Goal: Obtain resource: Obtain resource

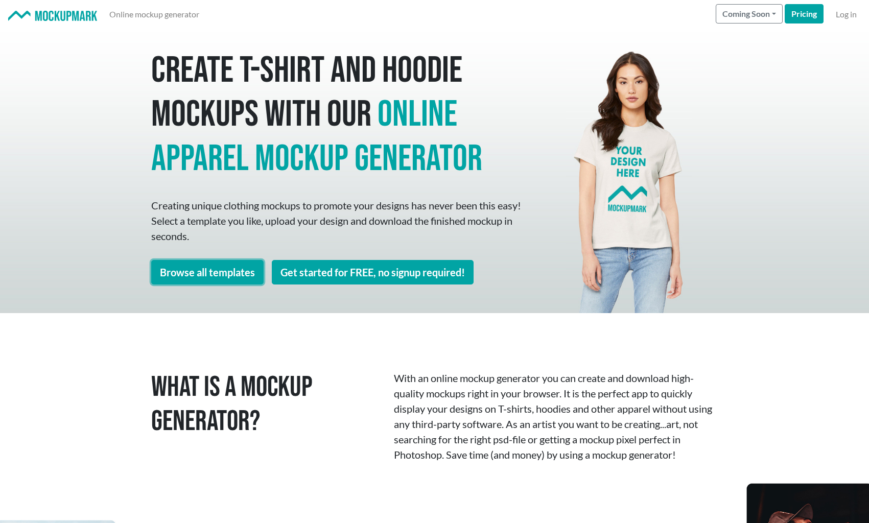
click at [233, 270] on link "Browse all templates" at bounding box center [207, 272] width 112 height 25
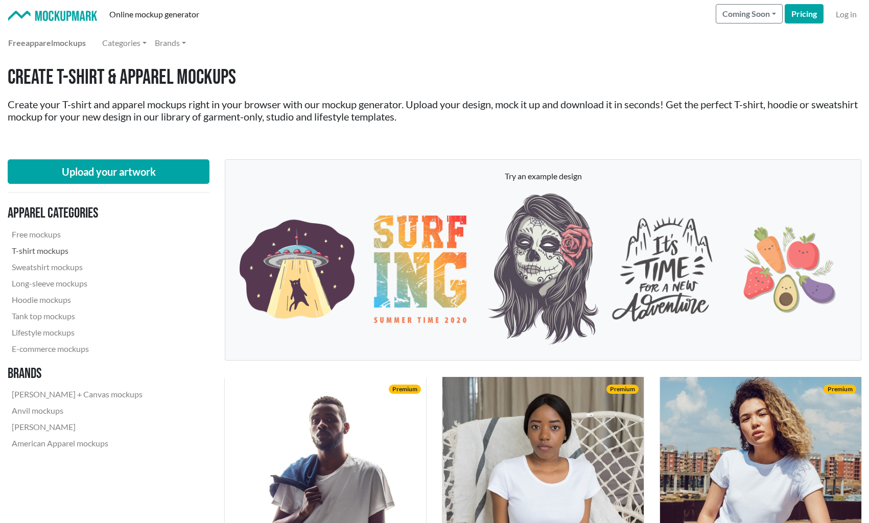
click at [41, 249] on link "T-shirt mockups" at bounding box center [77, 251] width 139 height 16
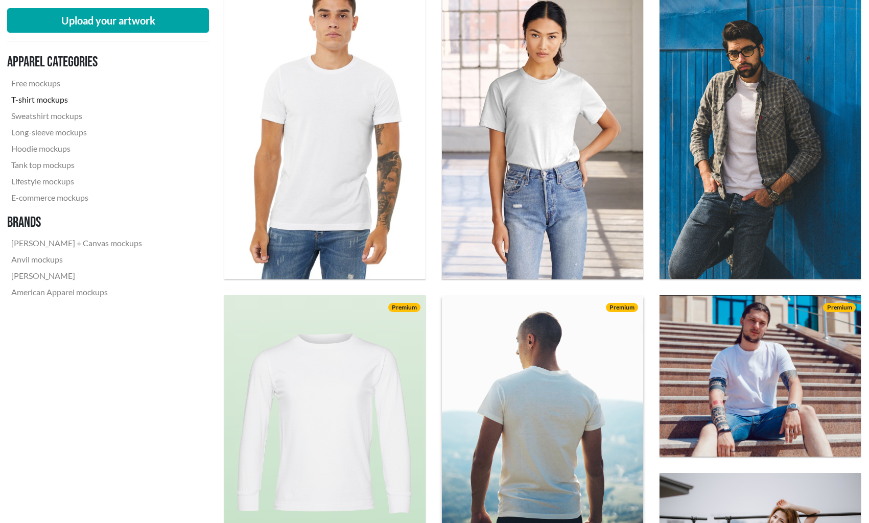
scroll to position [356, 1]
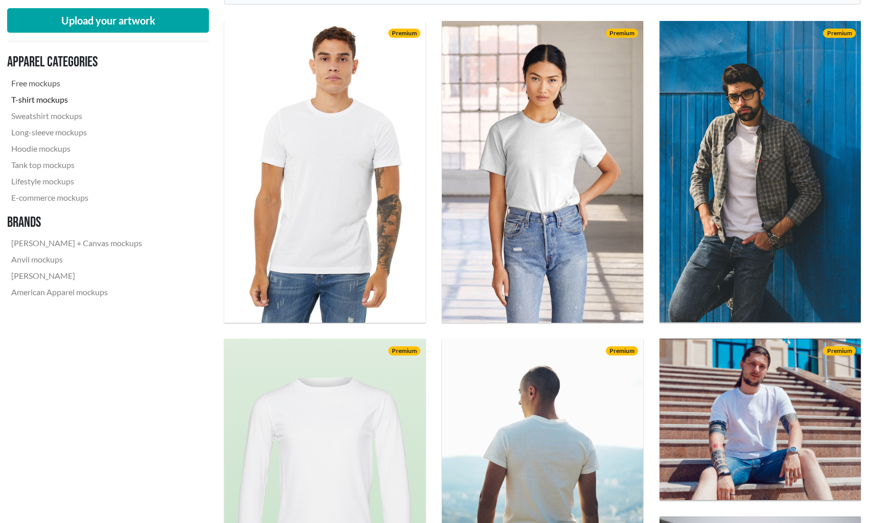
click at [47, 83] on link "Free mockups" at bounding box center [76, 83] width 139 height 16
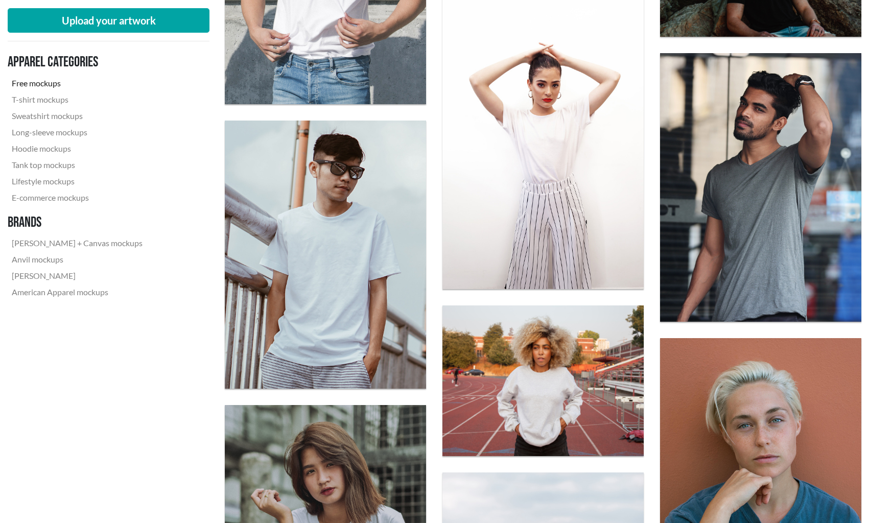
scroll to position [1457, 0]
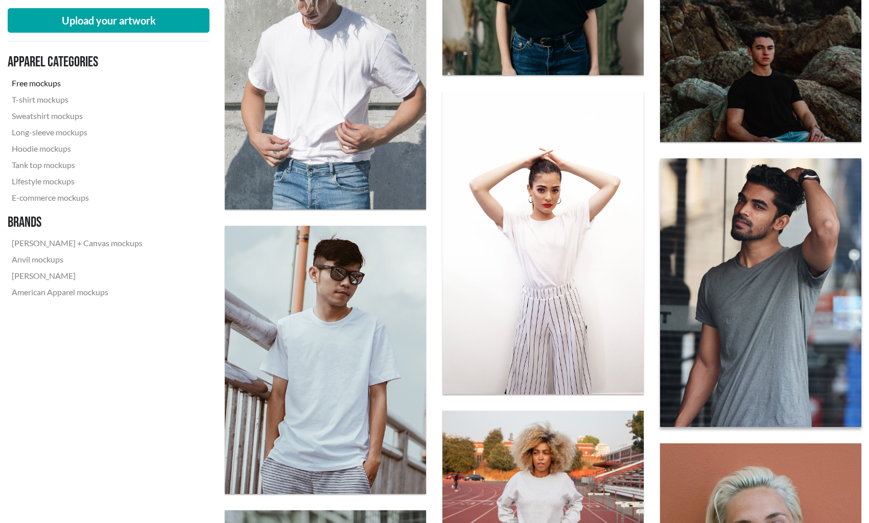
click at [745, 275] on img at bounding box center [760, 292] width 221 height 295
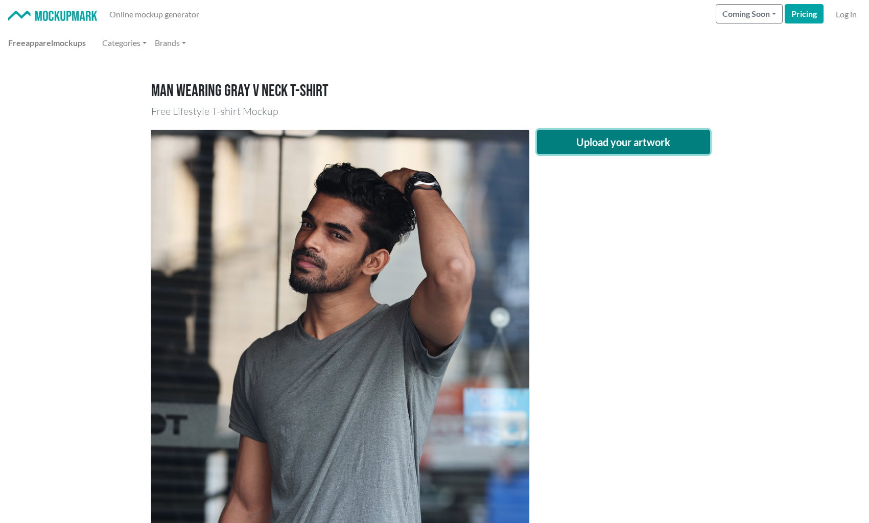
click at [636, 138] on button "Upload your artwork" at bounding box center [624, 142] width 174 height 25
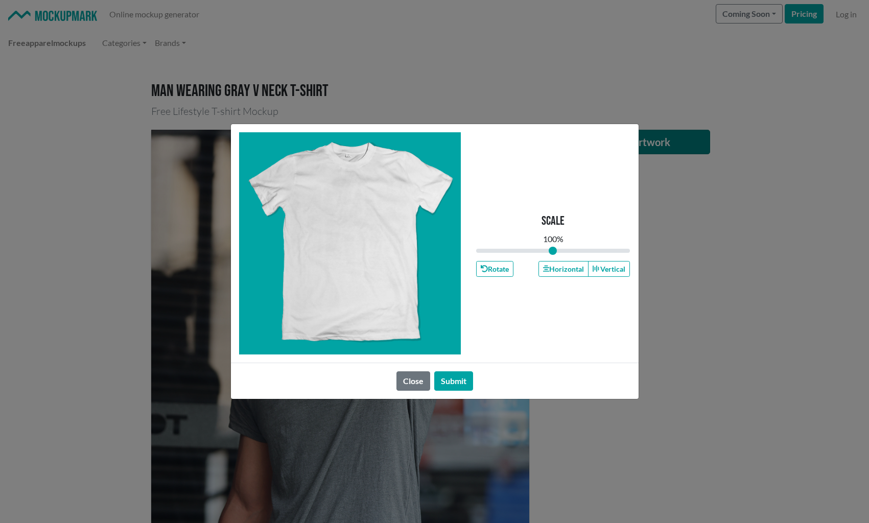
type input "1"
click at [448, 382] on button "Submit" at bounding box center [453, 381] width 39 height 19
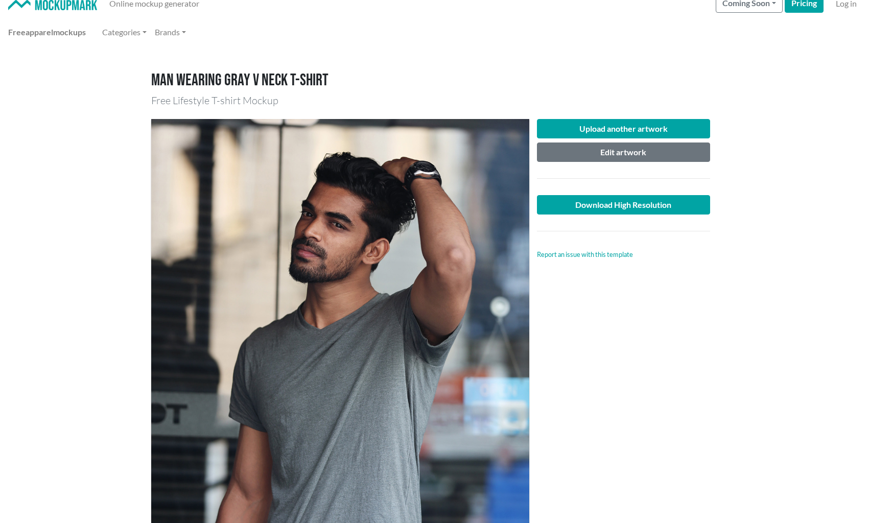
scroll to position [11, 0]
click at [617, 155] on button "Edit artwork" at bounding box center [624, 152] width 174 height 19
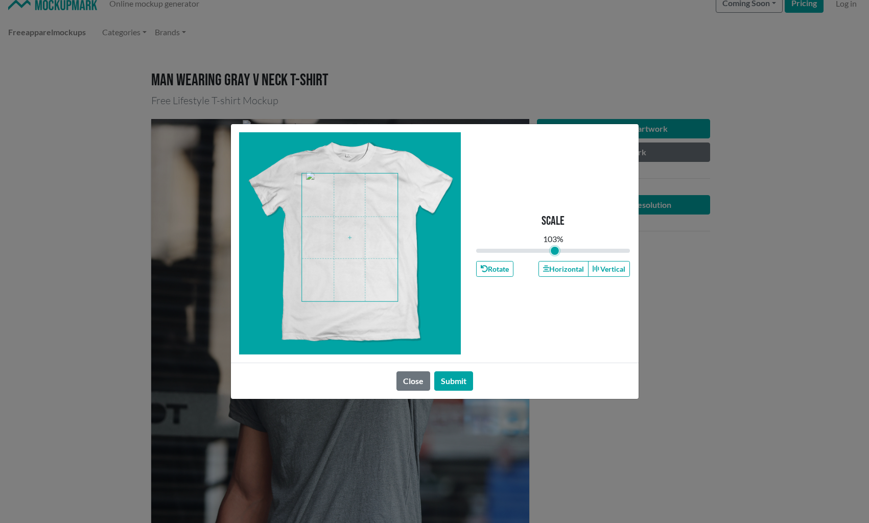
click at [555, 251] on input "range" at bounding box center [553, 250] width 154 height 11
click at [373, 253] on span at bounding box center [350, 238] width 96 height 128
click at [554, 251] on input "range" at bounding box center [553, 250] width 154 height 11
click at [378, 224] on span at bounding box center [350, 238] width 96 height 128
type input "1.04"
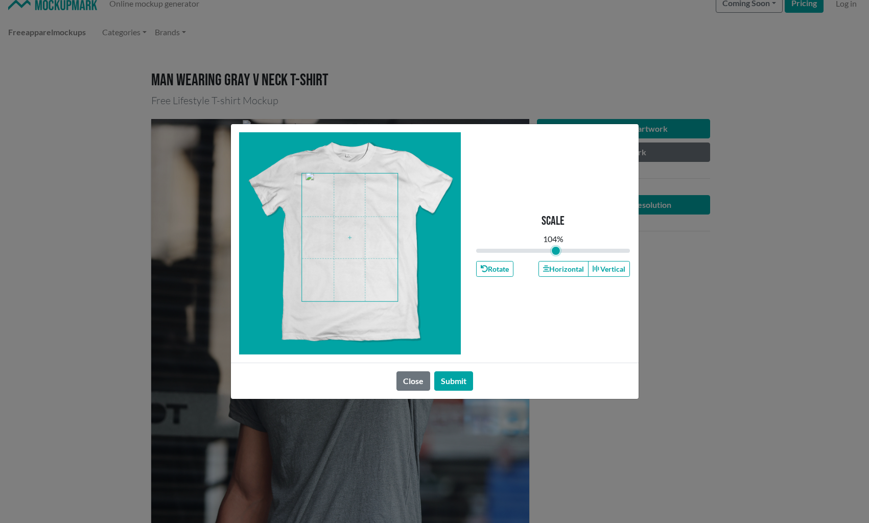
click at [556, 254] on input "range" at bounding box center [553, 250] width 154 height 11
click at [448, 379] on button "Submit" at bounding box center [453, 381] width 39 height 19
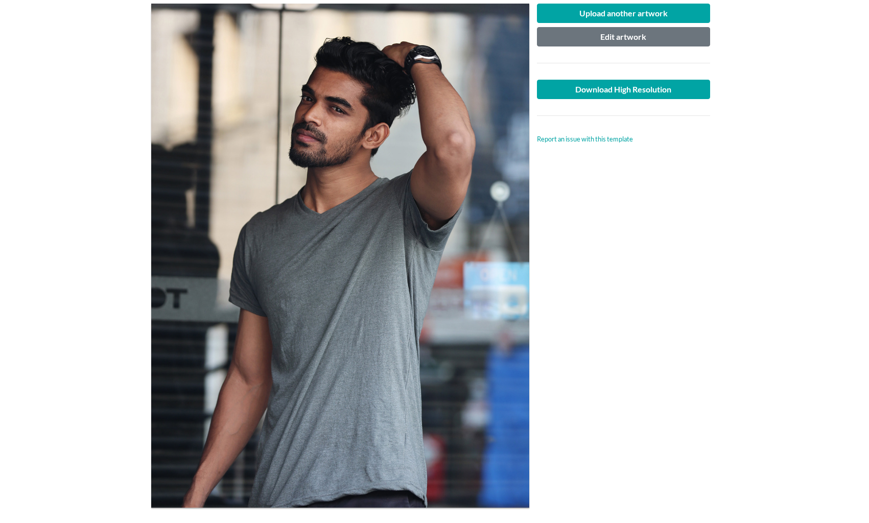
scroll to position [0, 0]
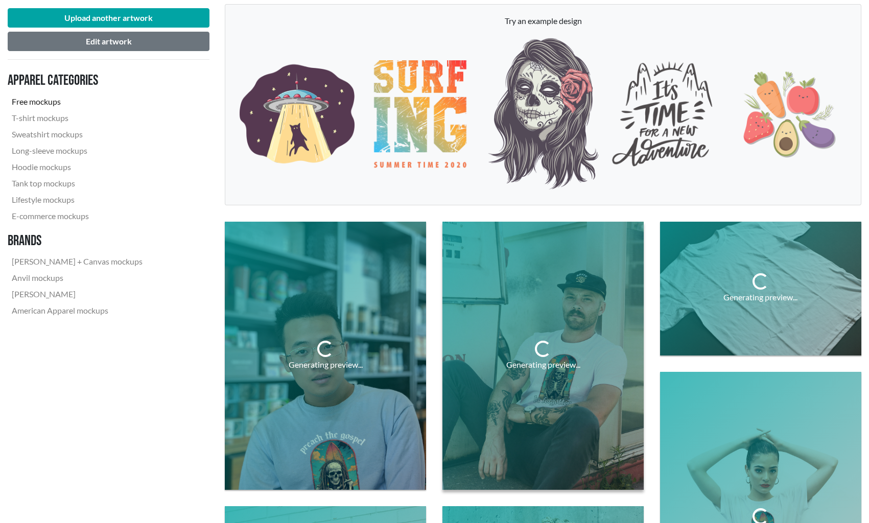
scroll to position [157, 0]
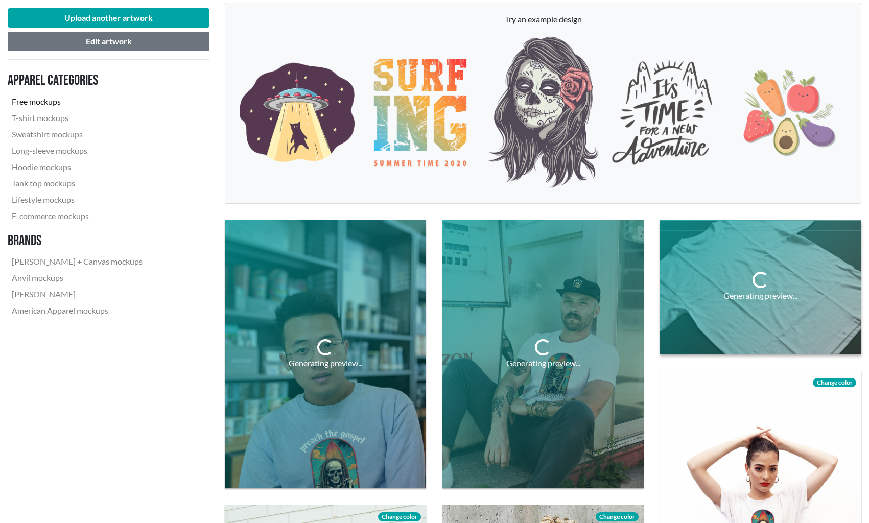
click at [800, 303] on div "Generating preview..." at bounding box center [760, 287] width 201 height 134
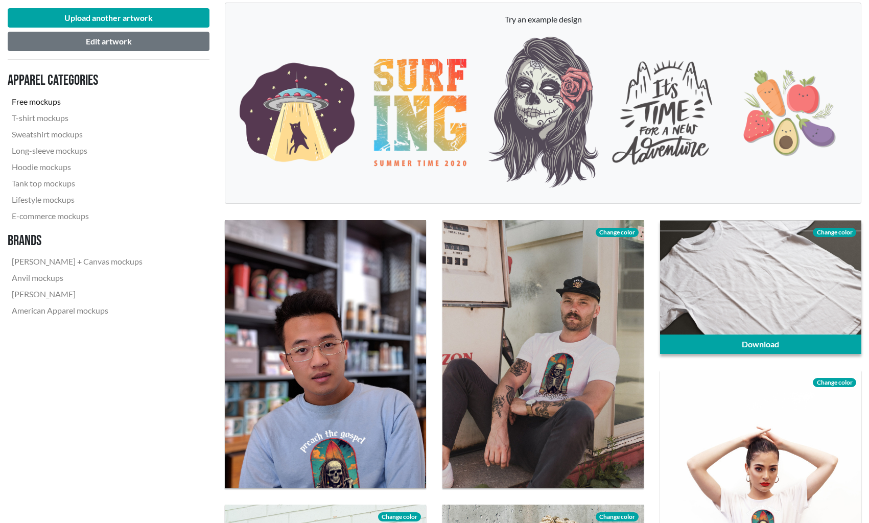
click at [779, 272] on div at bounding box center [760, 287] width 201 height 134
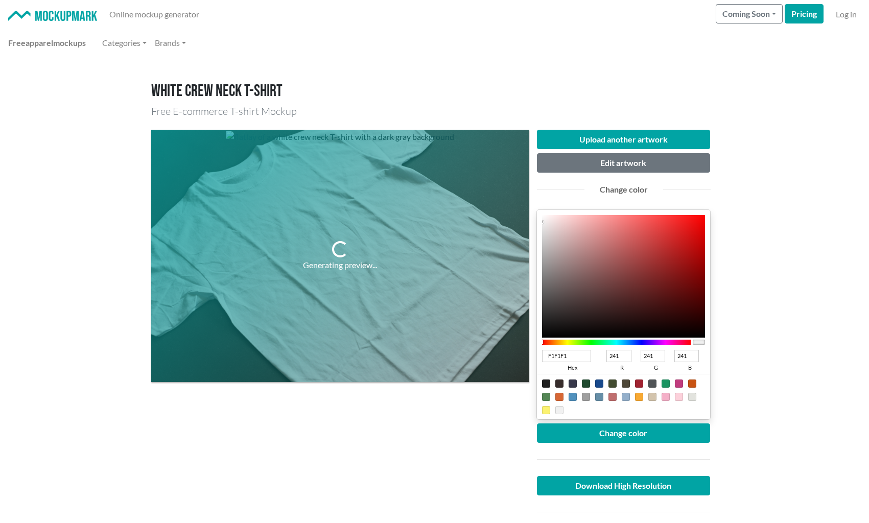
click at [548, 380] on div at bounding box center [624, 396] width 174 height 45
click at [547, 385] on div at bounding box center [546, 384] width 8 height 8
type input "1F1F1F"
type input "31"
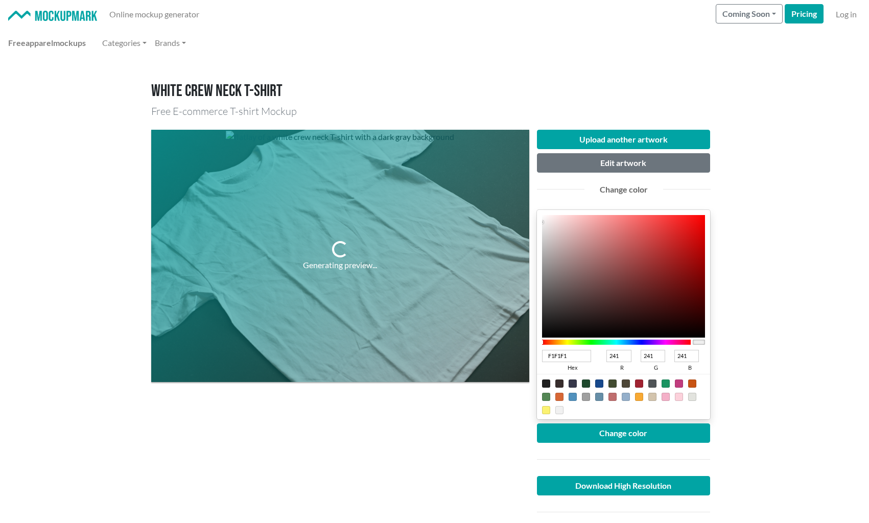
type input "31"
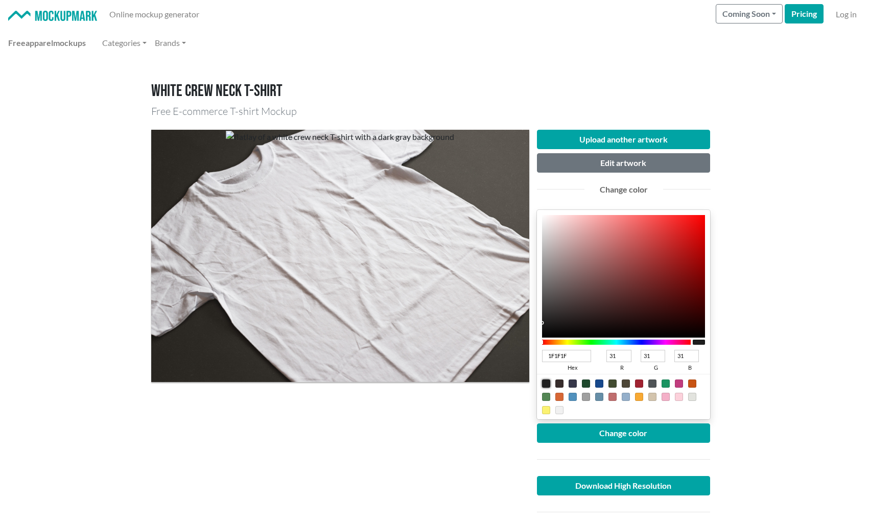
click at [547, 385] on div at bounding box center [546, 384] width 8 height 8
type input "453535"
type input "69"
type input "53"
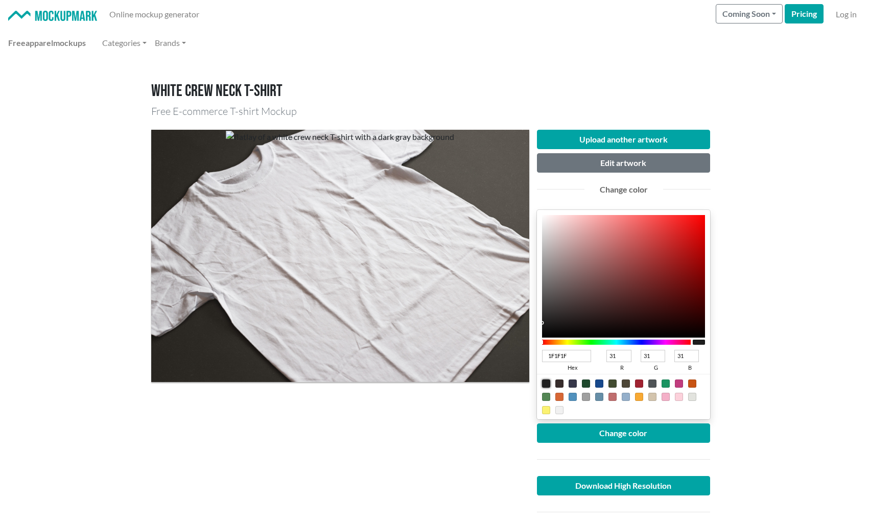
type input "53"
type input "453434"
type input "52"
type input "442D2D"
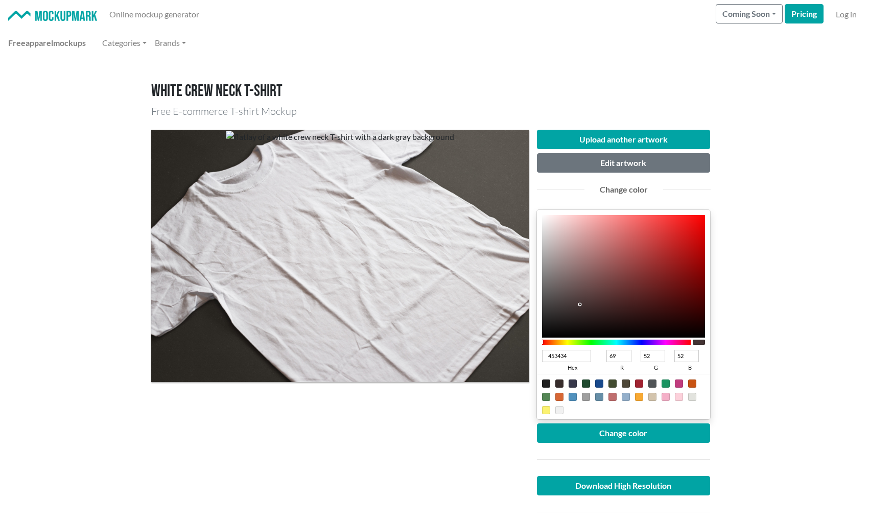
type input "68"
type input "45"
type input "280808"
type input "40"
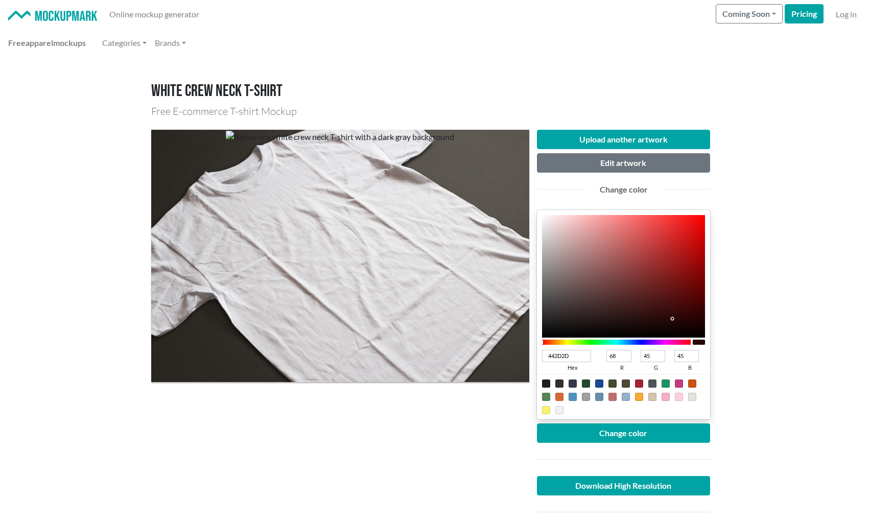
type input "8"
type input "010000"
type input "1"
type input "0"
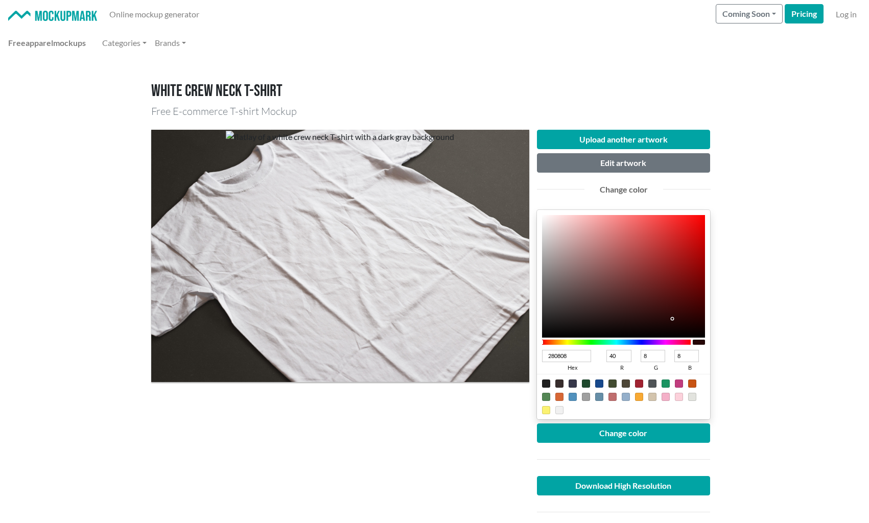
type input "0"
type input "000000"
type input "0"
drag, startPoint x: 581, startPoint y: 305, endPoint x: 781, endPoint y: 383, distance: 214.7
click at [706, 338] on div at bounding box center [624, 276] width 164 height 123
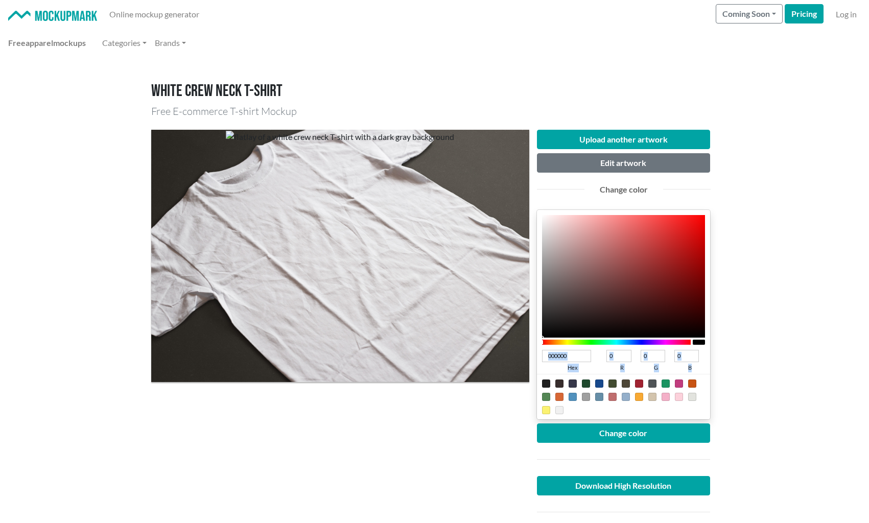
type input "0F0000"
type input "15"
type input "0D0000"
type input "13"
type input "050000"
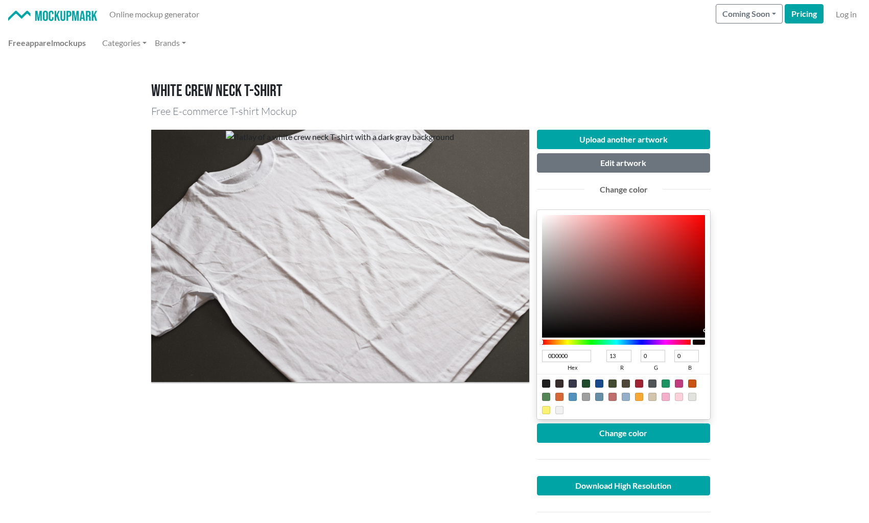
type input "5"
type input "000000"
type input "0"
drag, startPoint x: 702, startPoint y: 331, endPoint x: 707, endPoint y: 345, distance: 15.7
click at [706, 338] on div at bounding box center [624, 276] width 164 height 123
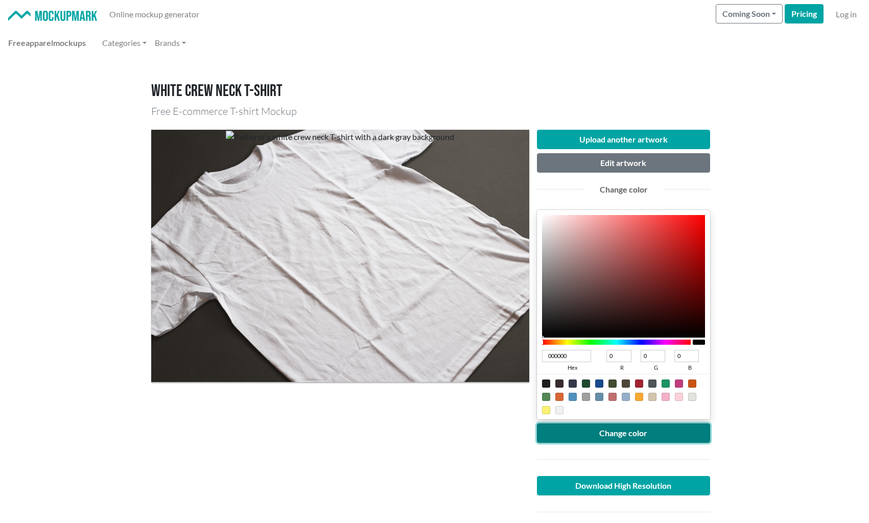
click at [615, 433] on button "Change color" at bounding box center [624, 433] width 174 height 19
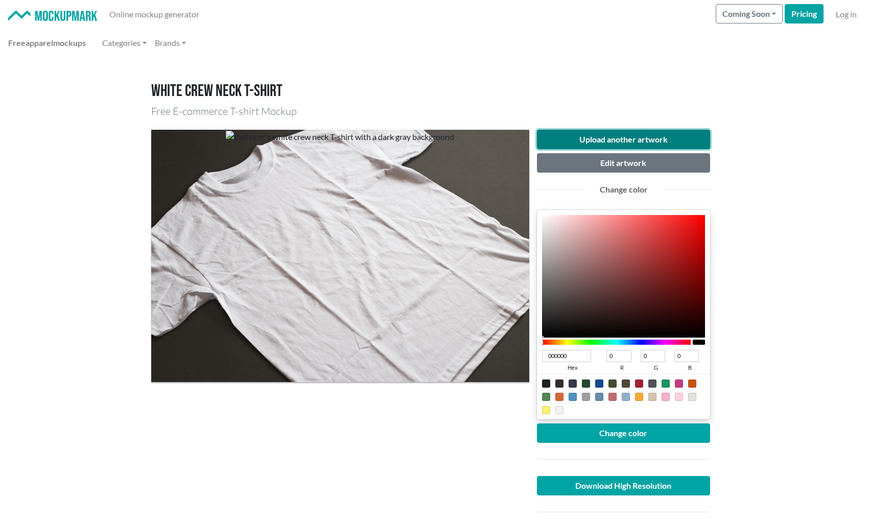
click at [584, 133] on button "Upload another artwork" at bounding box center [624, 139] width 174 height 19
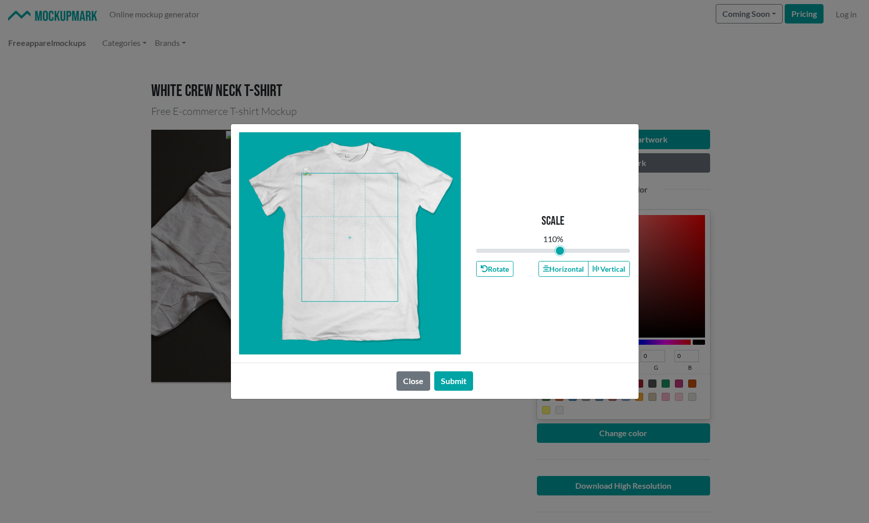
click at [560, 252] on input "range" at bounding box center [553, 250] width 154 height 11
click at [361, 248] on span at bounding box center [350, 238] width 96 height 128
click at [560, 254] on input "range" at bounding box center [553, 250] width 154 height 11
click at [560, 266] on button "Horizontal" at bounding box center [564, 269] width 50 height 16
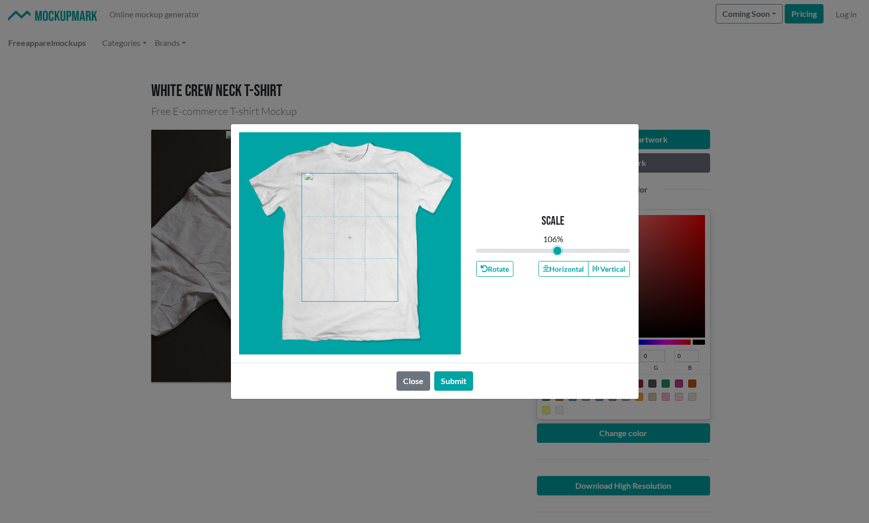
click at [557, 252] on input "range" at bounding box center [553, 250] width 154 height 11
click at [386, 245] on span at bounding box center [350, 238] width 96 height 128
click at [578, 267] on button "Horizontal" at bounding box center [564, 269] width 50 height 16
click at [617, 272] on button "Vertical" at bounding box center [609, 269] width 42 height 16
click at [560, 267] on button "Horizontal" at bounding box center [564, 269] width 50 height 16
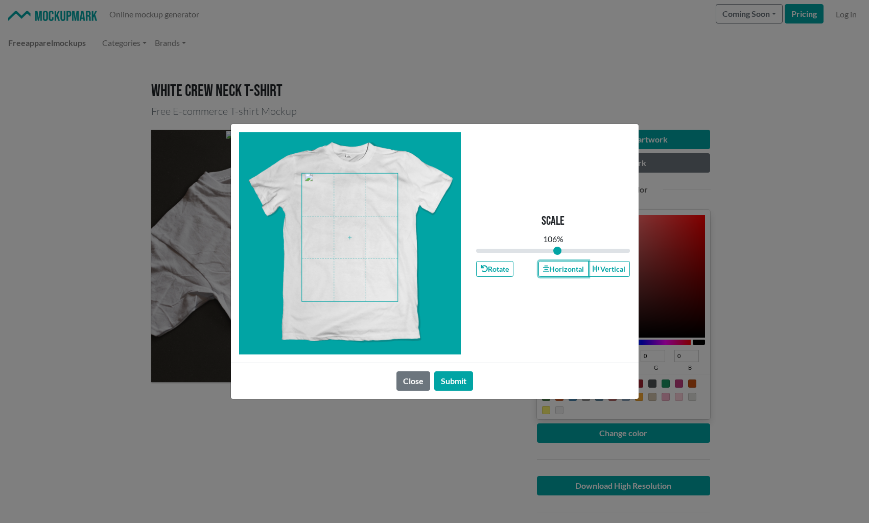
click at [357, 254] on span at bounding box center [350, 238] width 96 height 128
type input "1.06"
click at [557, 248] on input "range" at bounding box center [553, 250] width 154 height 11
click at [452, 387] on button "Submit" at bounding box center [453, 381] width 39 height 19
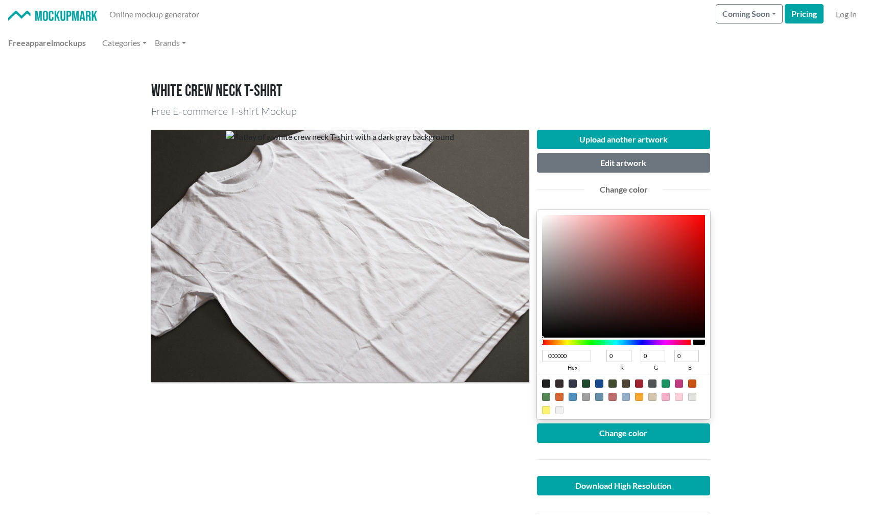
click at [544, 382] on div at bounding box center [546, 384] width 8 height 8
type input "1F1F1F"
type input "31"
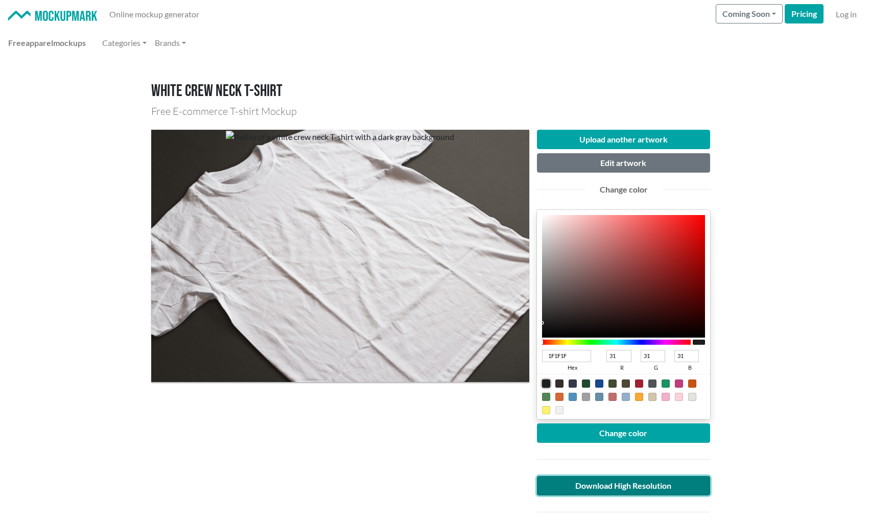
click at [654, 483] on link "Download High Resolution" at bounding box center [624, 485] width 174 height 19
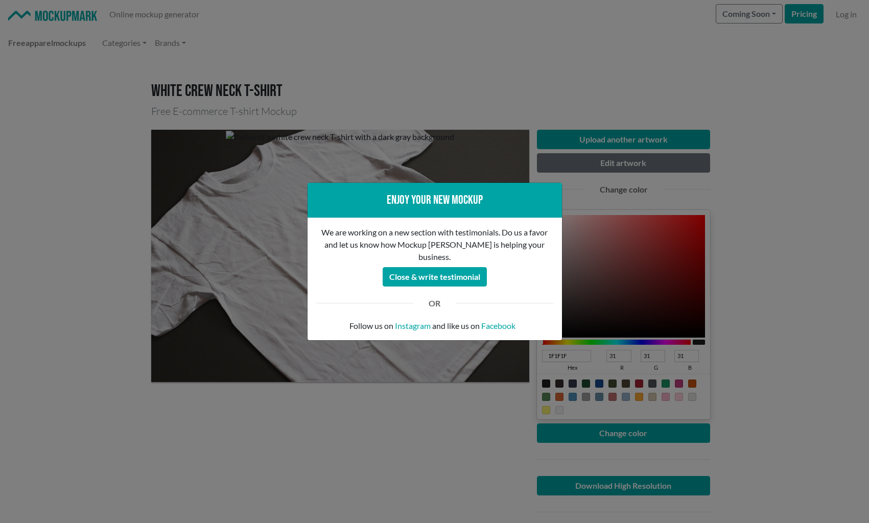
click at [415, 125] on div "Enjoy your new mockup We are working on a new section with testimonials. Do us …" at bounding box center [434, 261] width 869 height 523
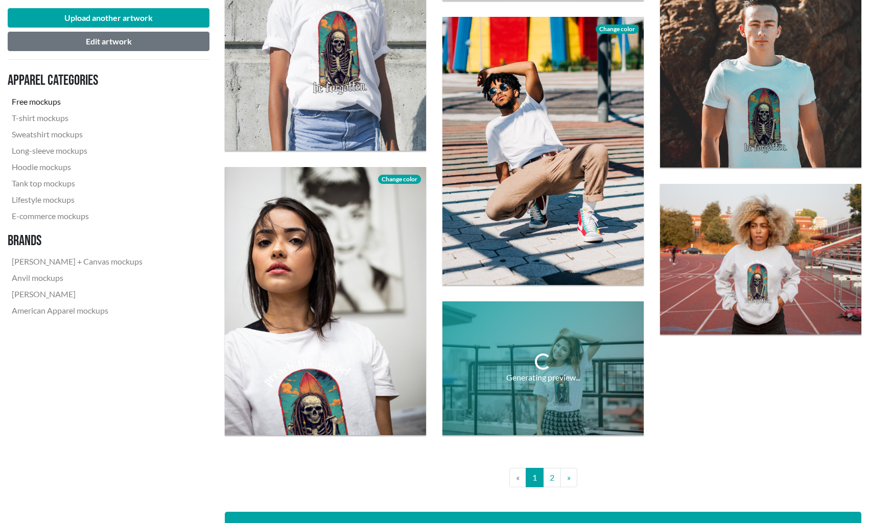
scroll to position [2052, 0]
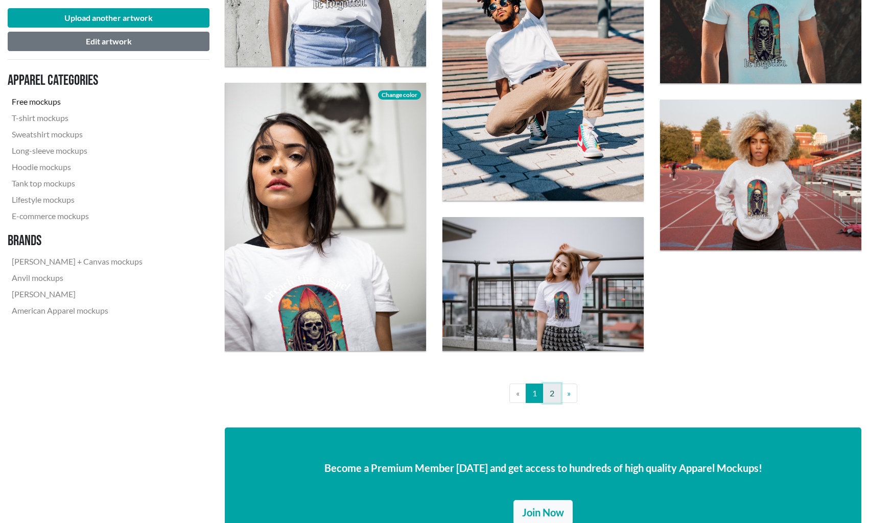
click at [553, 397] on link "2" at bounding box center [552, 393] width 18 height 19
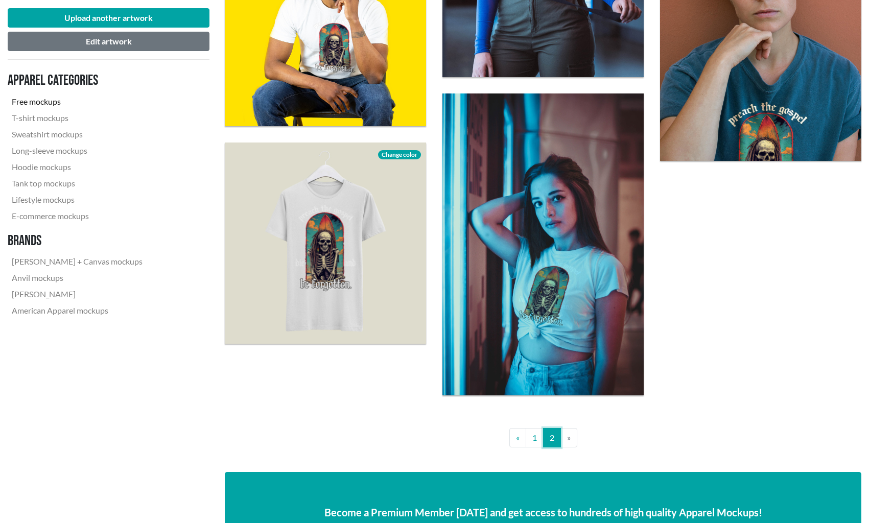
scroll to position [1057, 0]
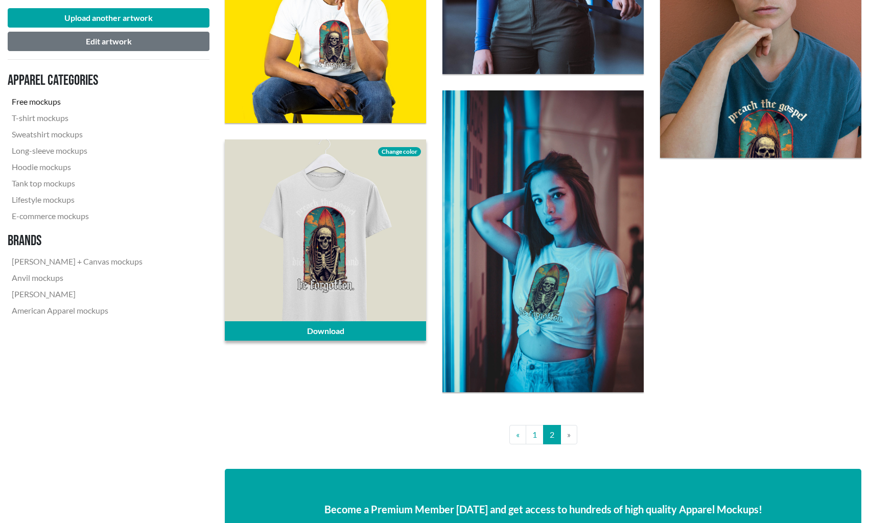
click at [397, 152] on span "Change color" at bounding box center [399, 151] width 43 height 9
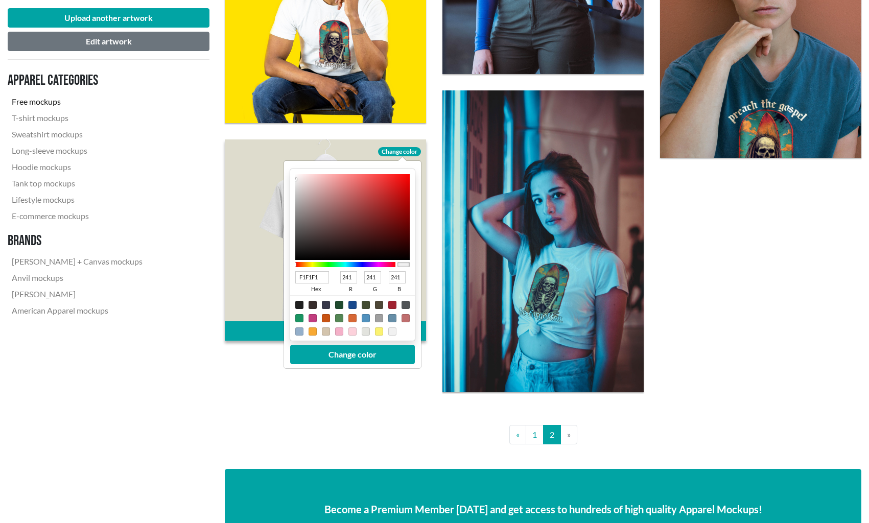
click at [299, 308] on div at bounding box center [299, 305] width 8 height 8
type input "1F1F1F"
type input "31"
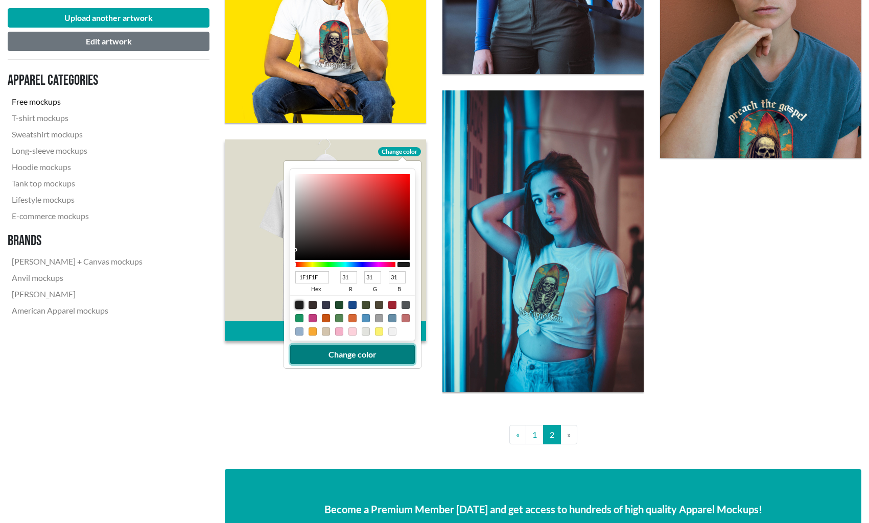
click at [331, 359] on button "Change color" at bounding box center [352, 354] width 125 height 19
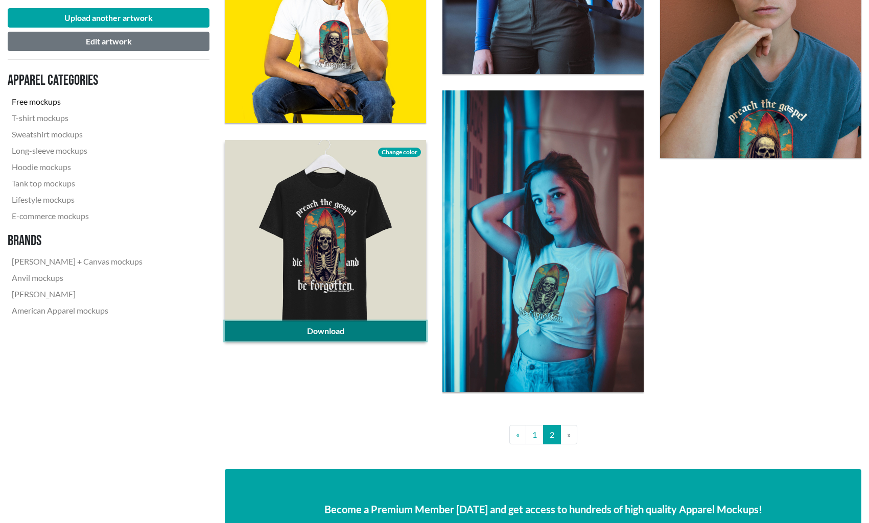
click at [348, 330] on link "Download" at bounding box center [325, 330] width 201 height 19
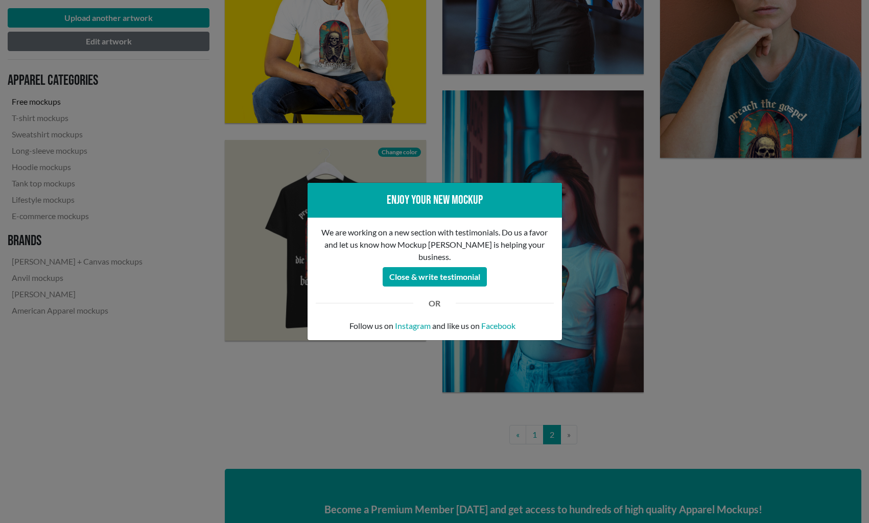
click at [239, 283] on div "Enjoy your new mockup We are working on a new section with testimonials. Do us …" at bounding box center [434, 261] width 869 height 523
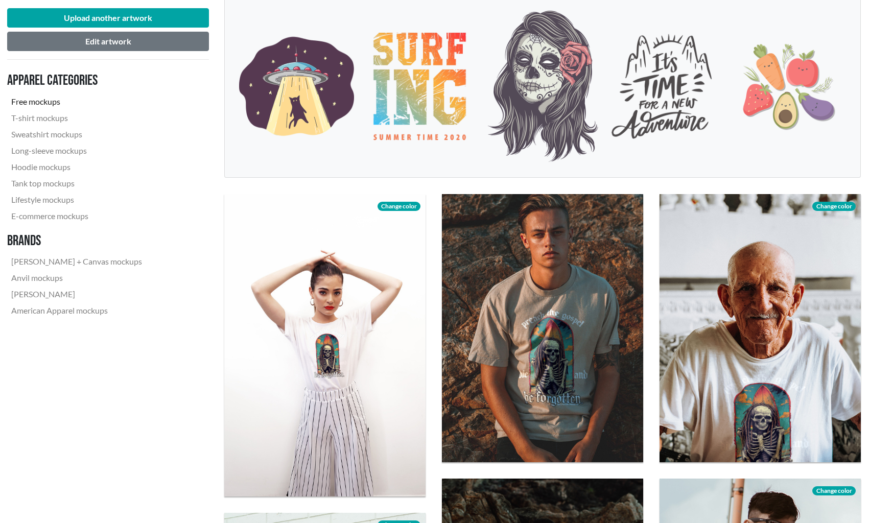
scroll to position [0, 1]
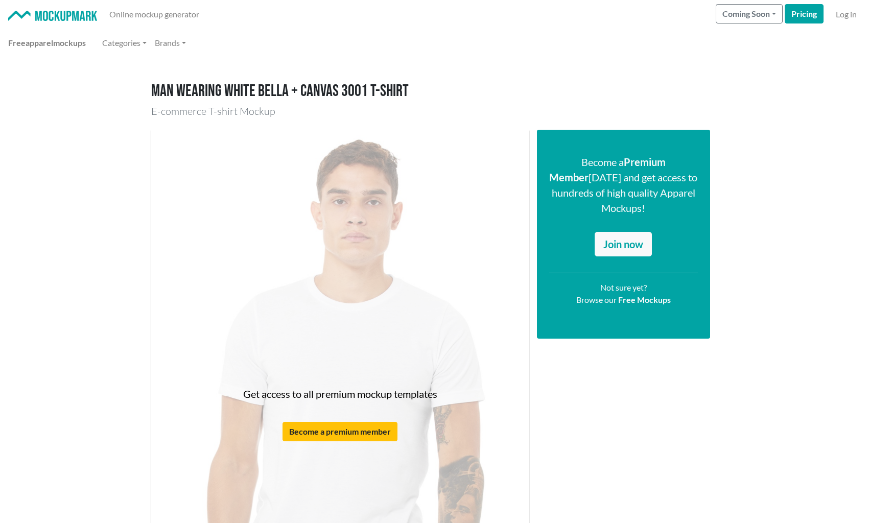
click at [291, 326] on div "Get access to all premium mockup templates Become a premium member" at bounding box center [340, 414] width 378 height 568
